Goal: Find specific page/section: Find specific page/section

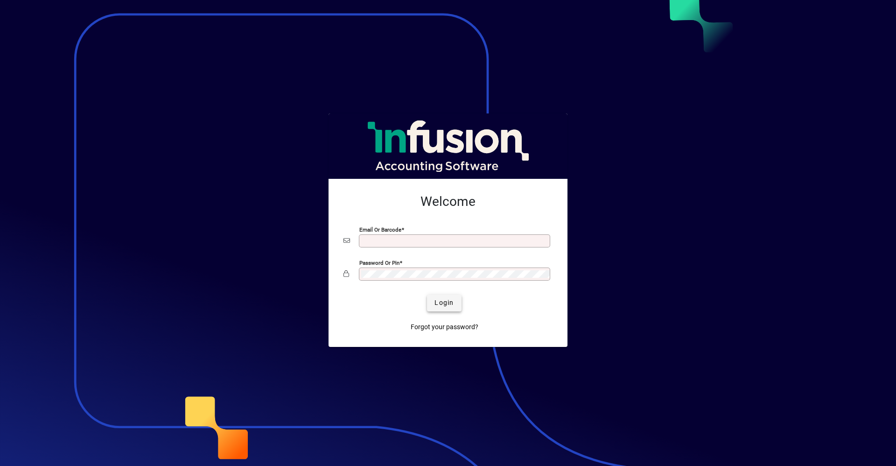
type input "**********"
click at [438, 303] on span "Login" at bounding box center [443, 303] width 19 height 10
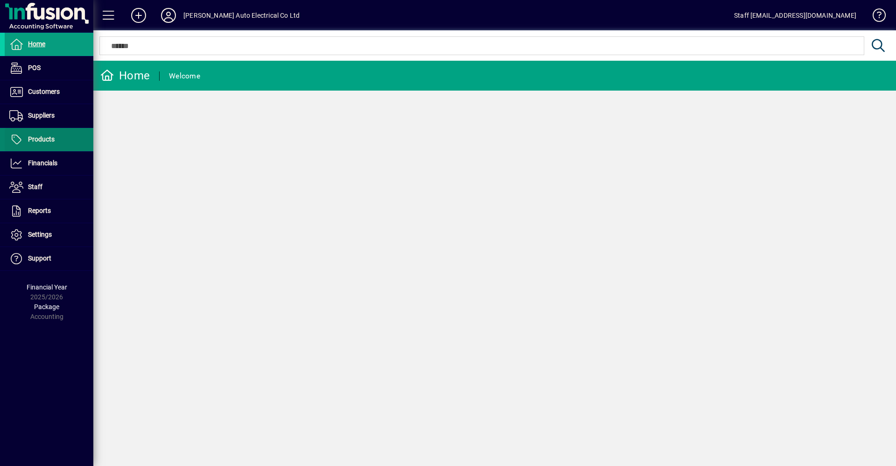
click at [38, 138] on span "Products" at bounding box center [41, 138] width 27 height 7
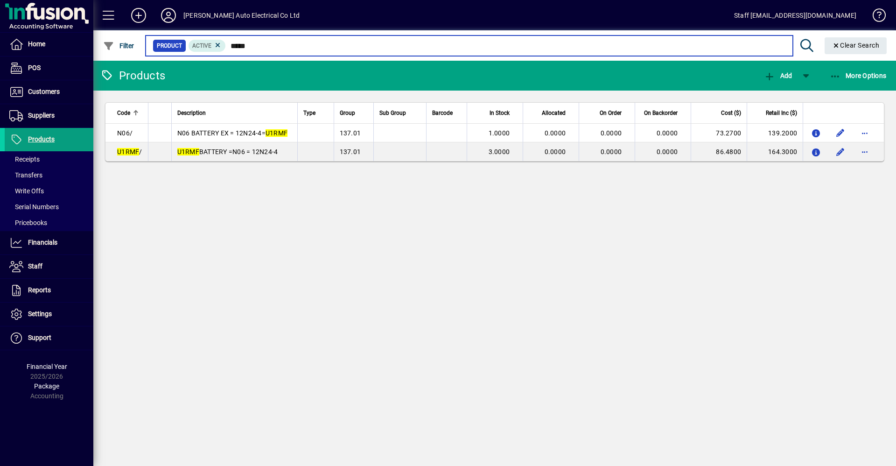
type input "*****"
